Goal: Submit feedback/report problem: Submit feedback/report problem

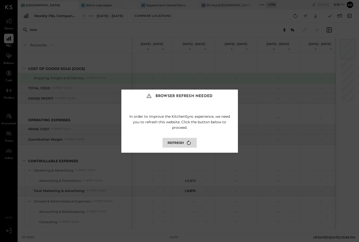
click at [177, 143] on button "Refresh" at bounding box center [179, 143] width 34 height 10
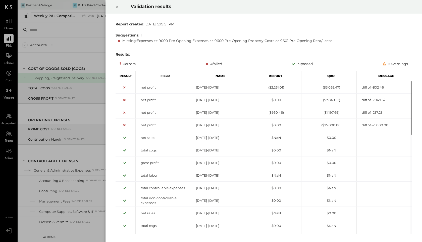
click at [118, 7] on icon at bounding box center [117, 7] width 3 height 6
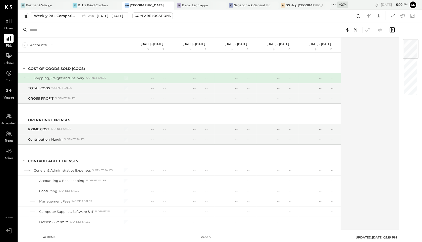
click at [359, 28] on icon at bounding box center [392, 30] width 6 height 6
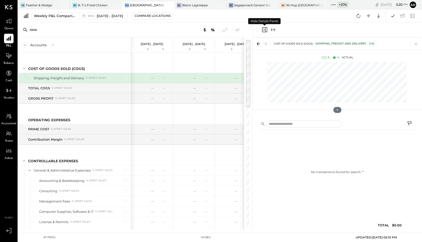
click at [263, 27] on icon "Close panel" at bounding box center [264, 29] width 5 height 5
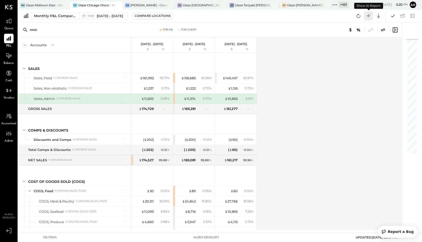
click at [369, 17] on icon at bounding box center [368, 16] width 7 height 7
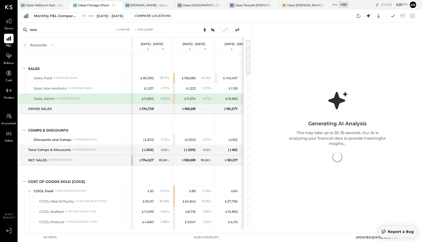
click at [395, 232] on span "Report a Bug" at bounding box center [401, 231] width 26 height 4
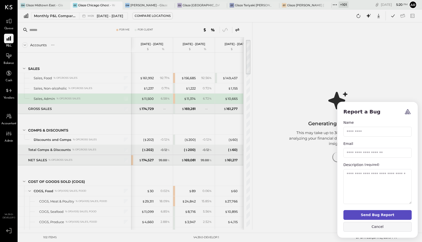
click at [377, 229] on button "Cancel" at bounding box center [377, 227] width 68 height 10
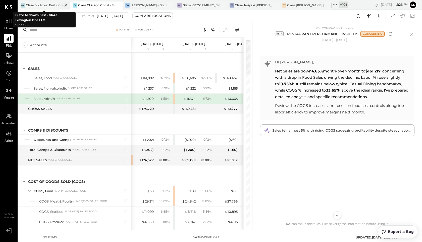
click at [46, 5] on div "Glaze Midtown East - Glaze Lexington One LLC" at bounding box center [44, 5] width 37 height 4
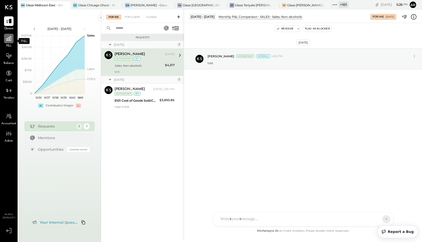
click at [4, 41] on div at bounding box center [9, 39] width 10 height 10
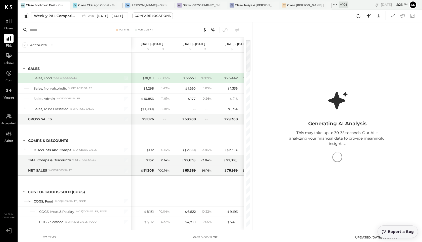
click at [395, 230] on span "Report a Bug" at bounding box center [401, 231] width 26 height 4
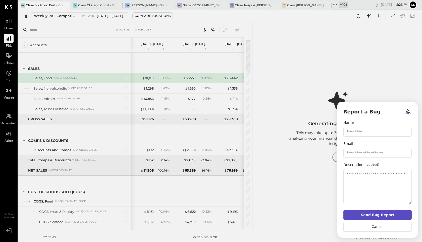
click at [380, 232] on form "Name Email Description (required) Send Bug Report Cancel" at bounding box center [377, 178] width 80 height 118
click at [380, 228] on button "Cancel" at bounding box center [377, 227] width 68 height 10
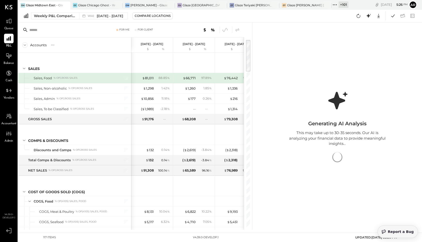
click at [386, 230] on icon "Report a Bug" at bounding box center [384, 231] width 4 height 4
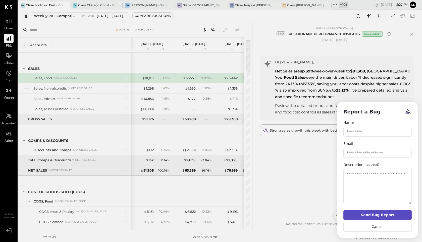
click at [302, 189] on dialog "Report a Bug path { fill: #362d59; } @media (prefers-color-scheme: dark) { path…" at bounding box center [214, 120] width 429 height 249
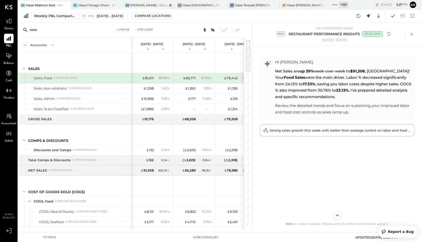
click at [152, 4] on div "[PERSON_NAME] - Glaze Williamsburg One LLC" at bounding box center [148, 5] width 37 height 4
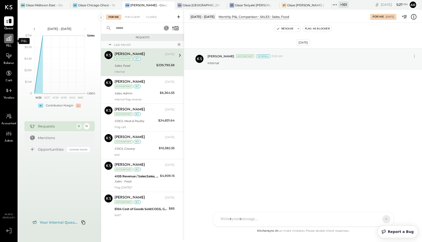
click at [8, 40] on icon at bounding box center [9, 38] width 7 height 7
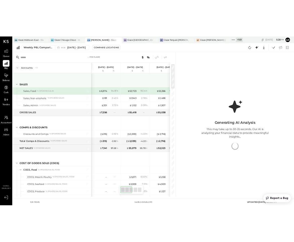
scroll to position [0, 0]
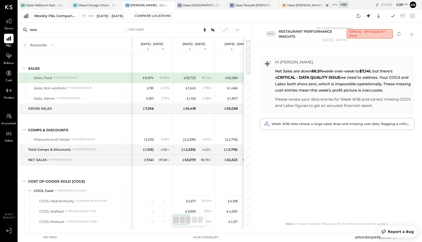
click at [296, 8] on div "GT Glaze [PERSON_NAME] [PERSON_NAME] LLC" at bounding box center [305, 6] width 52 height 8
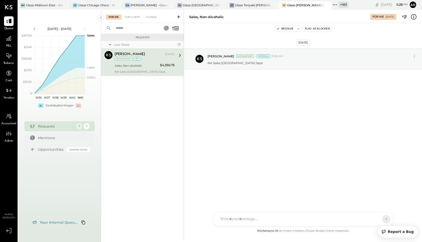
click at [8, 44] on span "P&L" at bounding box center [9, 46] width 6 height 5
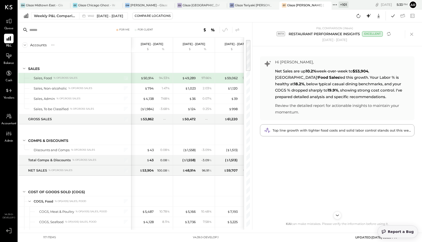
click at [398, 230] on span "Report a Bug" at bounding box center [401, 231] width 26 height 4
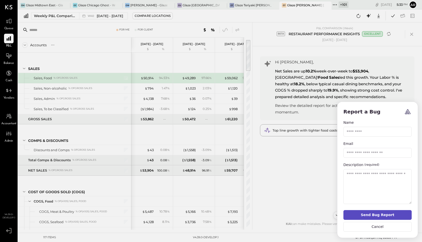
click at [352, 130] on input "Name" at bounding box center [377, 132] width 68 height 10
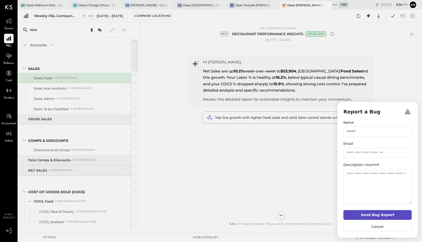
click at [372, 133] on input "*****" at bounding box center [377, 132] width 68 height 10
click at [374, 131] on input "*****" at bounding box center [377, 132] width 68 height 10
click at [369, 16] on dialog "Report a Bug path { fill: #362d59; } @media (prefers-color-scheme: dark) { path…" at bounding box center [214, 120] width 429 height 249
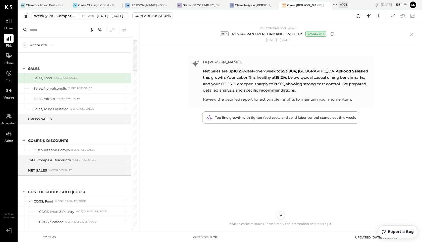
click at [399, 235] on button "Report a Bug" at bounding box center [397, 231] width 40 height 13
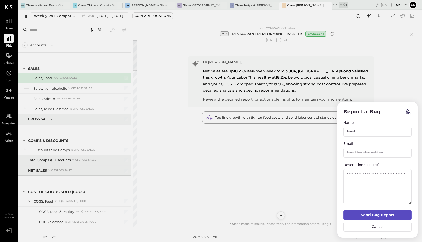
click at [365, 17] on dialog "Report a Bug path { fill: #362d59; } @media (prefers-color-scheme: dark) { path…" at bounding box center [214, 120] width 429 height 249
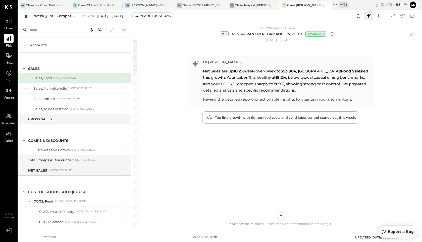
click at [367, 17] on icon at bounding box center [368, 16] width 7 height 7
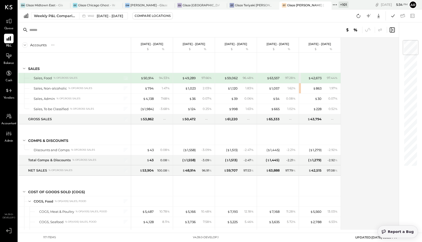
click at [402, 233] on button "Report a Bug" at bounding box center [397, 231] width 40 height 13
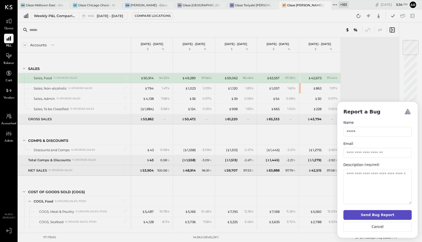
click at [366, 131] on input "*****" at bounding box center [377, 132] width 68 height 10
type input "**********"
click at [357, 151] on input "Email" at bounding box center [377, 153] width 68 height 10
type input "**********"
type textarea "**********"
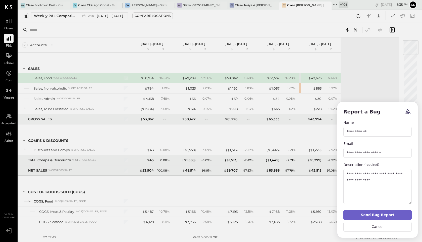
click at [377, 215] on button "Send Bug Report" at bounding box center [377, 215] width 68 height 10
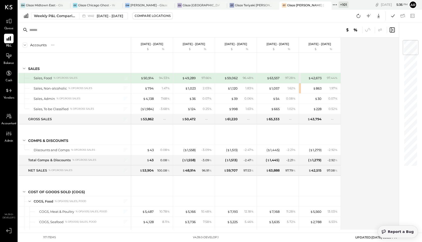
click at [392, 228] on button "Report a Bug" at bounding box center [397, 231] width 40 height 13
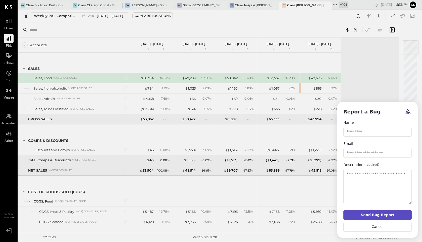
click at [388, 91] on dialog "Report a Bug path { fill: #362d59; } @media (prefers-color-scheme: dark) { path…" at bounding box center [214, 120] width 429 height 249
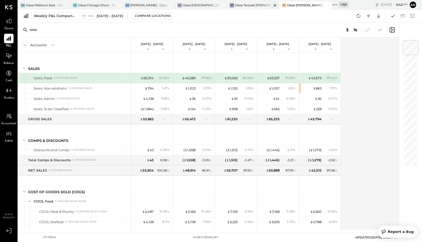
click at [252, 3] on div "Glaze Teriyaki [PERSON_NAME] Street - [PERSON_NAME] River [PERSON_NAME] LLC" at bounding box center [253, 5] width 37 height 4
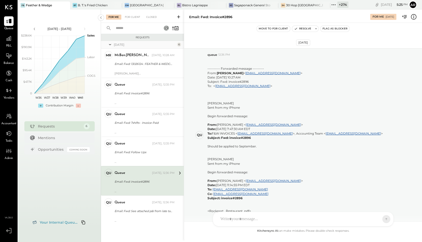
scroll to position [31, 0]
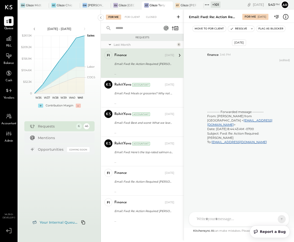
scroll to position [1787, 0]
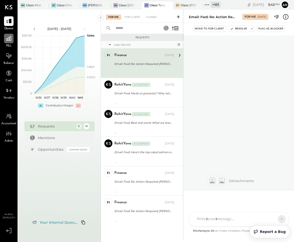
click at [5, 39] on div at bounding box center [9, 39] width 10 height 10
